Goal: Information Seeking & Learning: Learn about a topic

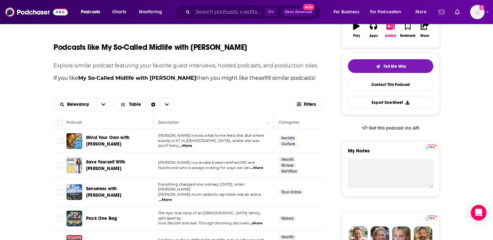
scroll to position [122, 0]
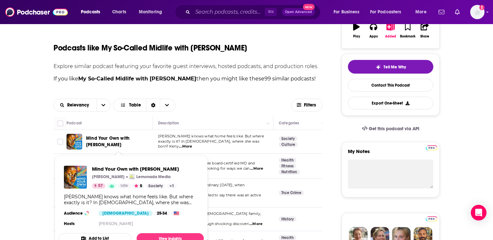
click at [107, 141] on span "Mind Your Own with [PERSON_NAME]" at bounding box center [107, 142] width 43 height 12
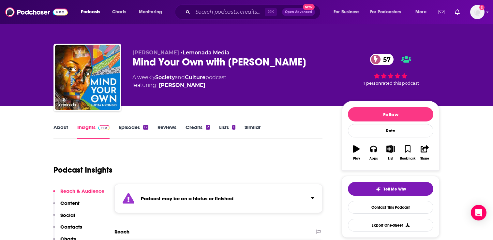
scroll to position [16, 0]
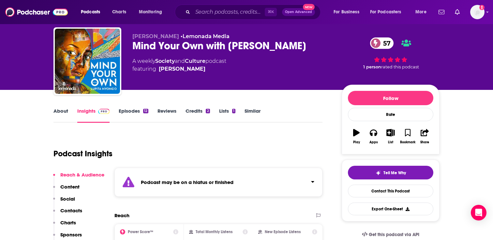
click at [130, 109] on link "Episodes 12" at bounding box center [134, 115] width 30 height 15
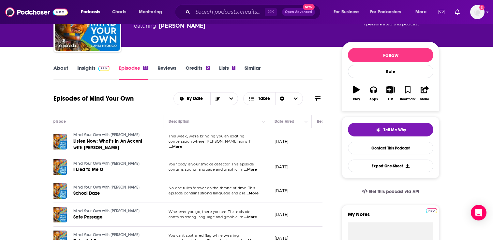
scroll to position [48, 0]
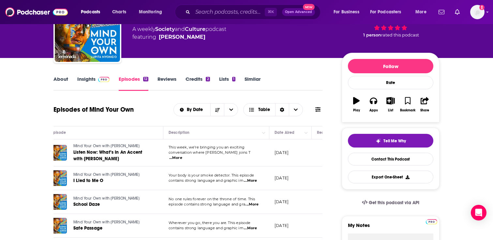
click at [66, 85] on link "About" at bounding box center [60, 83] width 15 height 15
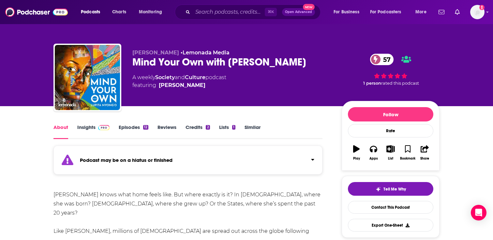
scroll to position [48, 0]
